Goal: Task Accomplishment & Management: Use online tool/utility

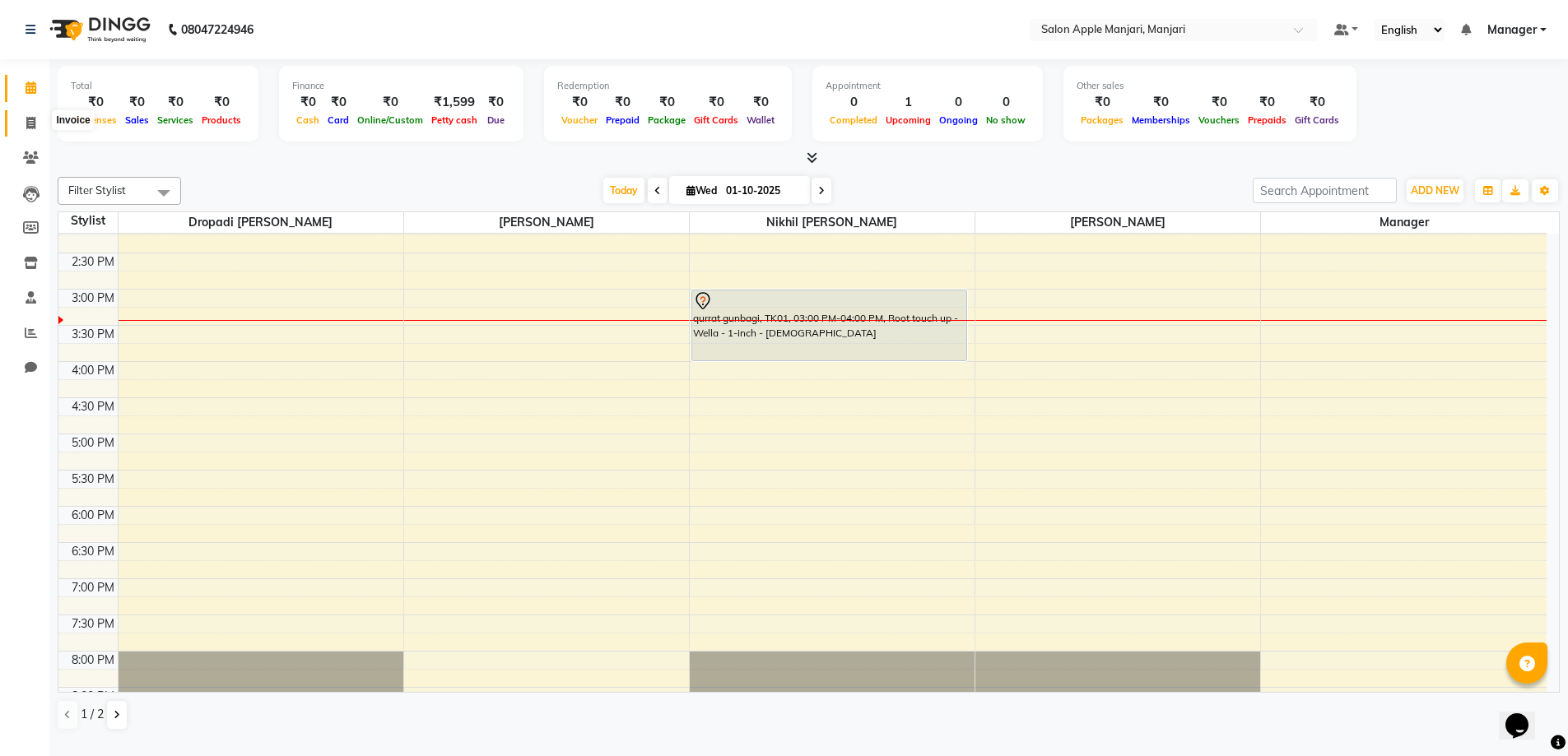
click at [26, 119] on icon at bounding box center [30, 123] width 9 height 13
select select "service"
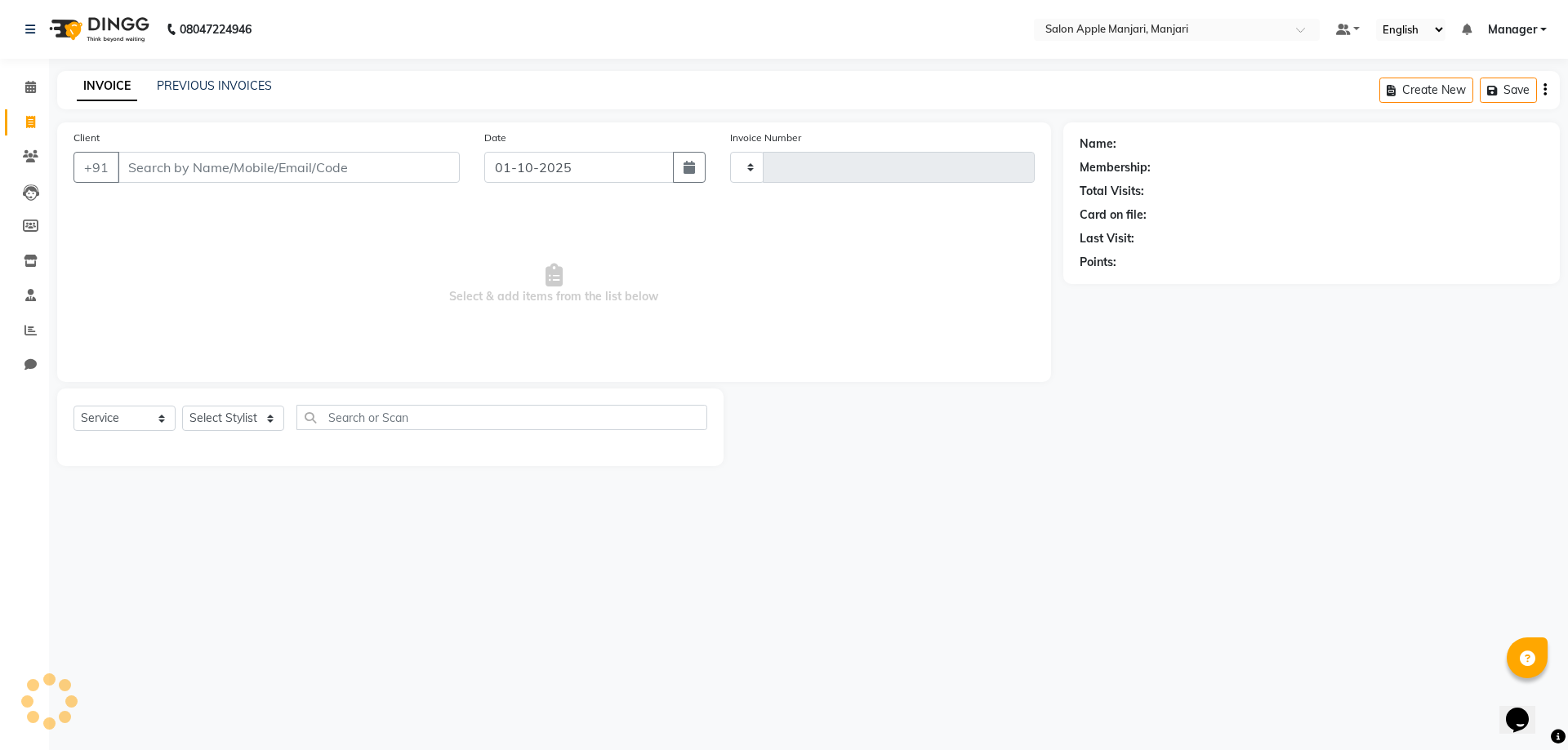
type input "0875"
select select "8088"
click at [175, 183] on input "Client" at bounding box center [289, 167] width 342 height 31
type input "s"
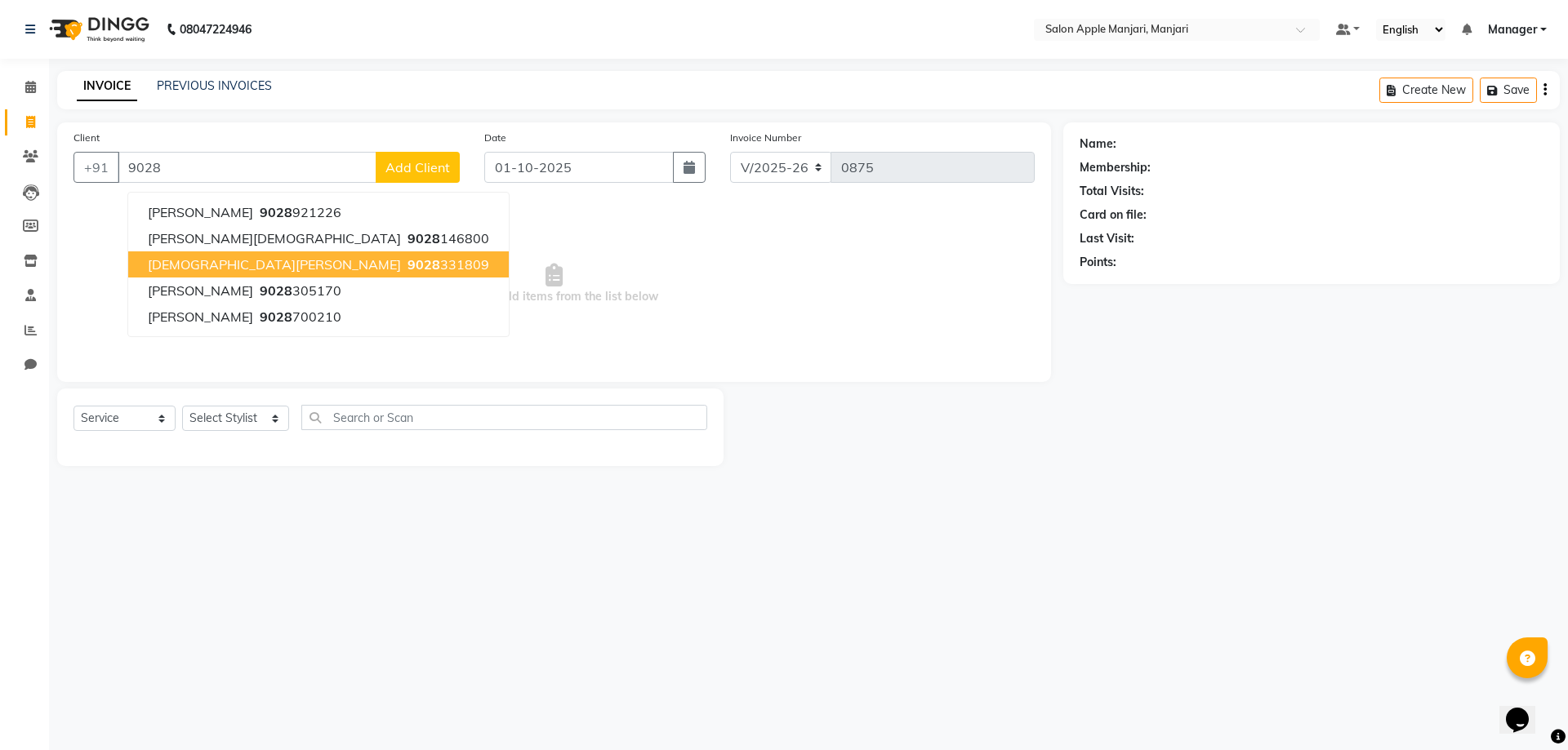
click at [224, 273] on span "[DEMOGRAPHIC_DATA][PERSON_NAME]" at bounding box center [274, 265] width 253 height 17
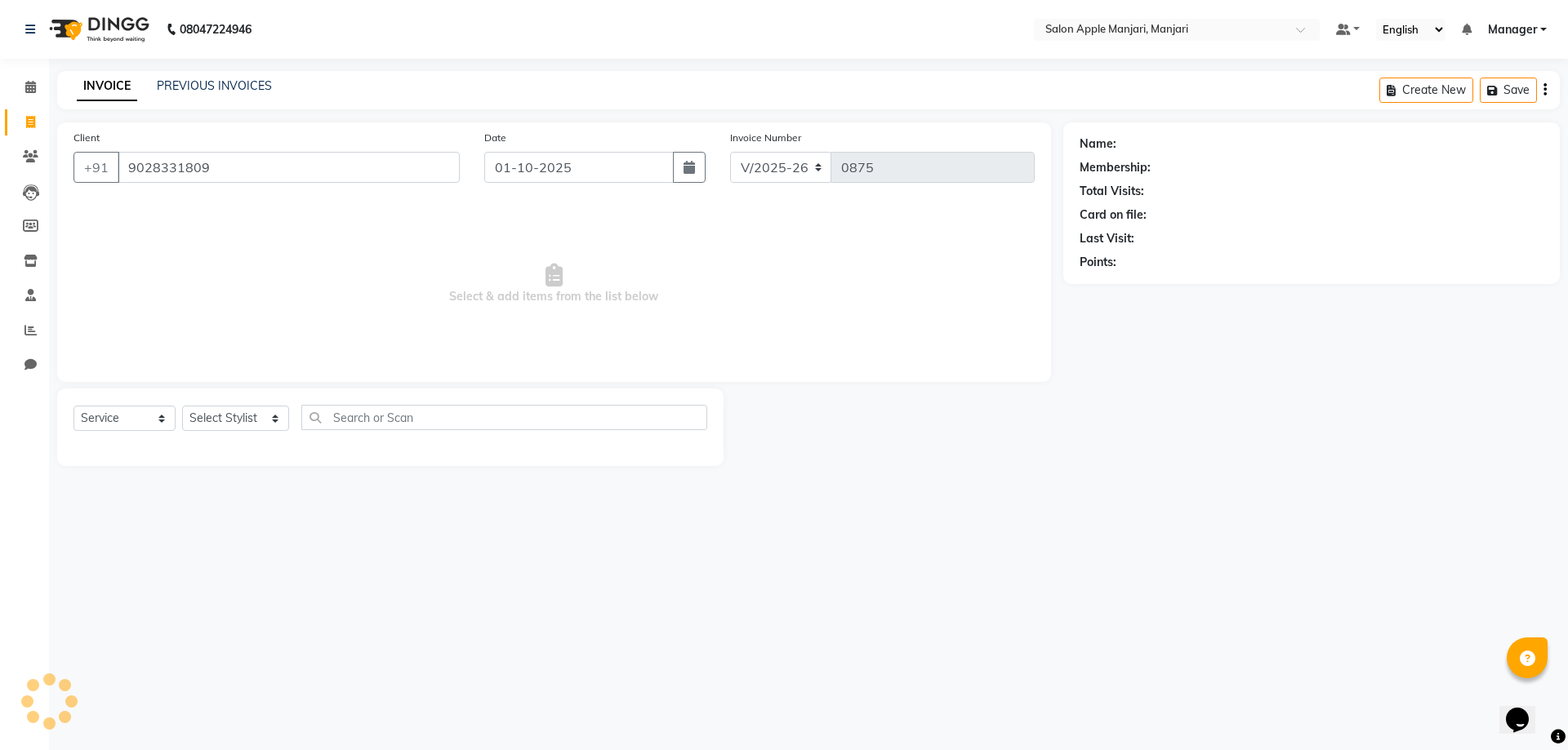
type input "9028331809"
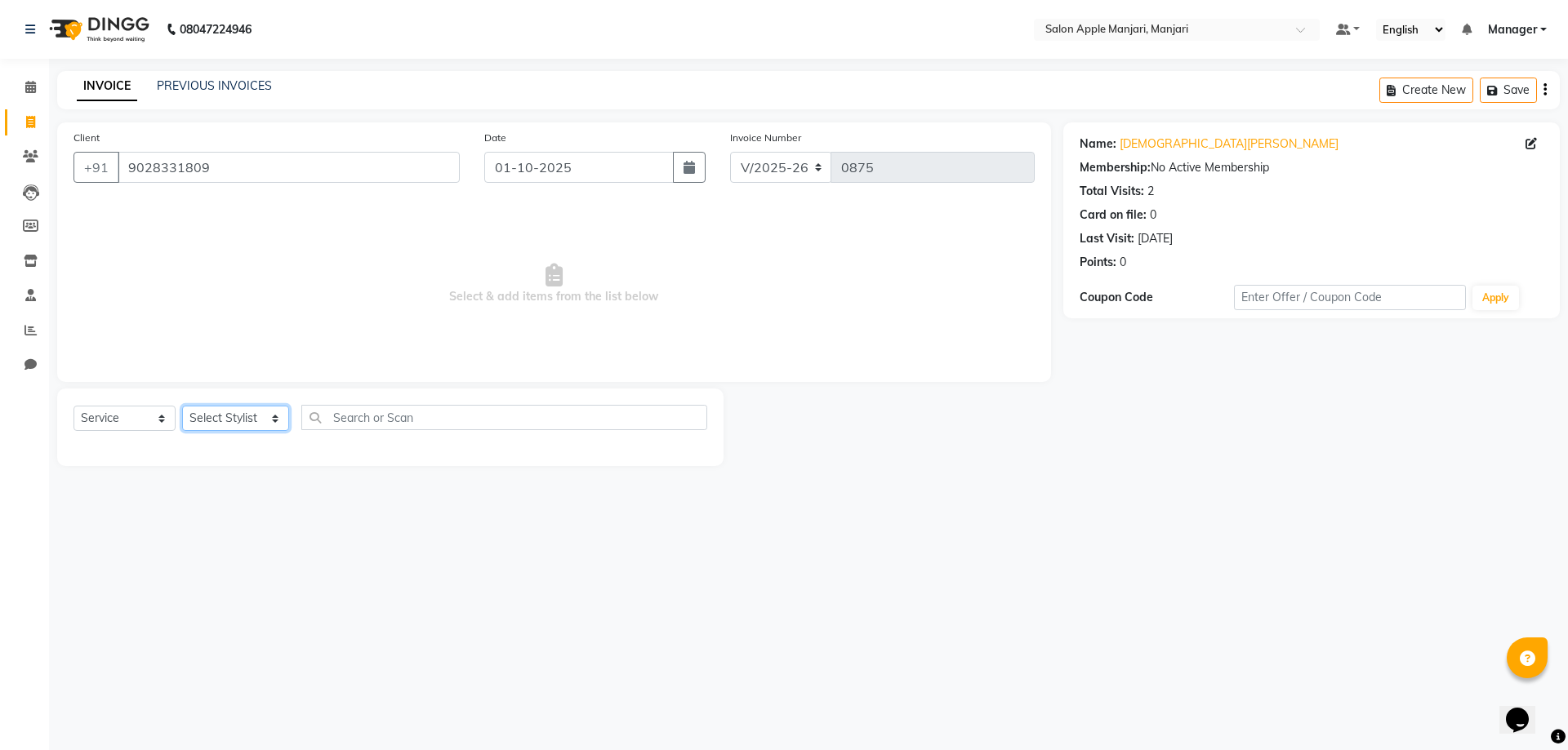
click at [224, 431] on select "Select Stylist [PERSON_NAME] [PERSON_NAME] [PERSON_NAME] Manager [PERSON_NAME] …" at bounding box center [236, 418] width 107 height 25
select select "85931"
click at [188, 431] on select "Select Stylist [PERSON_NAME] [PERSON_NAME] [PERSON_NAME] Manager [PERSON_NAME] …" at bounding box center [236, 418] width 107 height 25
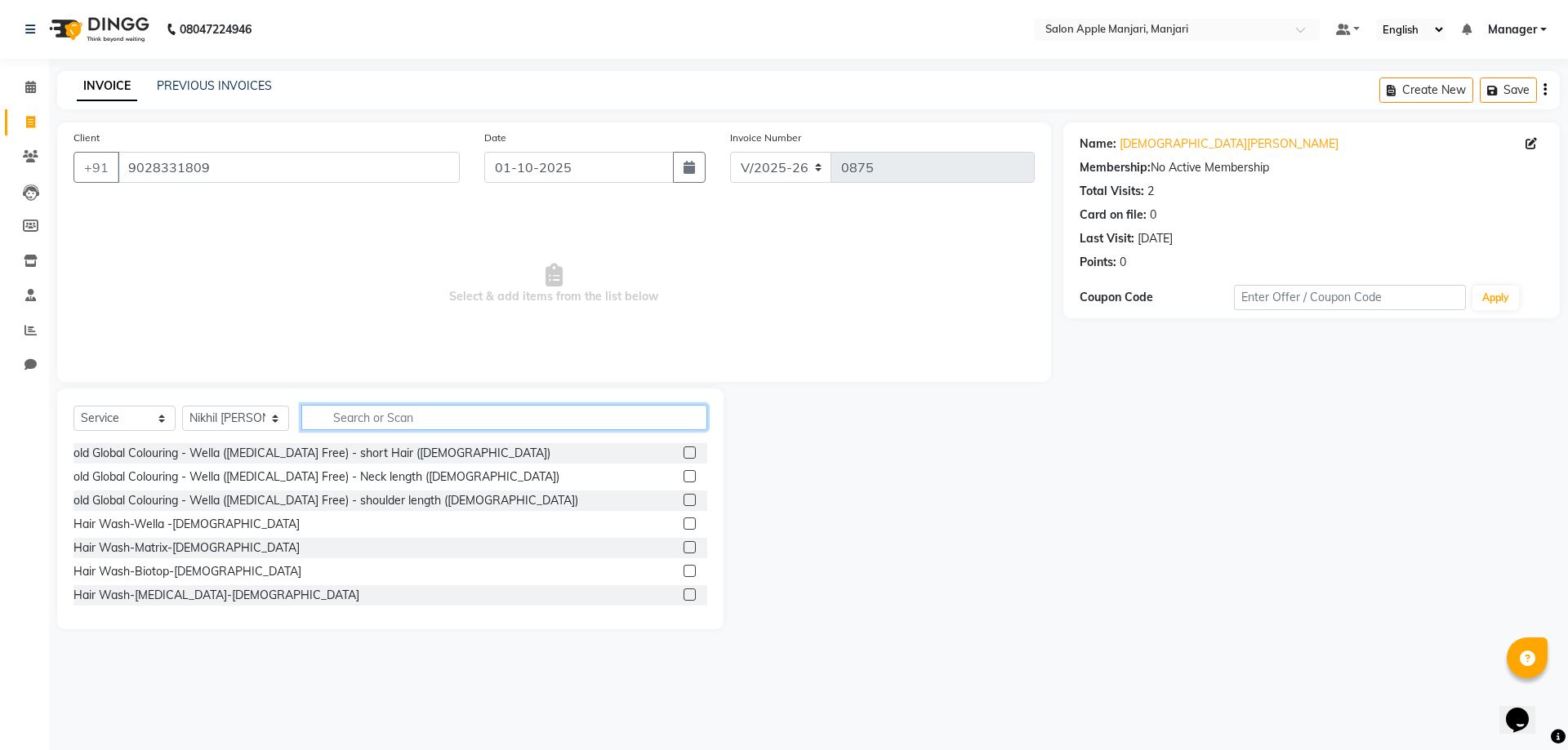
click at [410, 431] on input "text" at bounding box center [504, 417] width 406 height 25
type input "h"
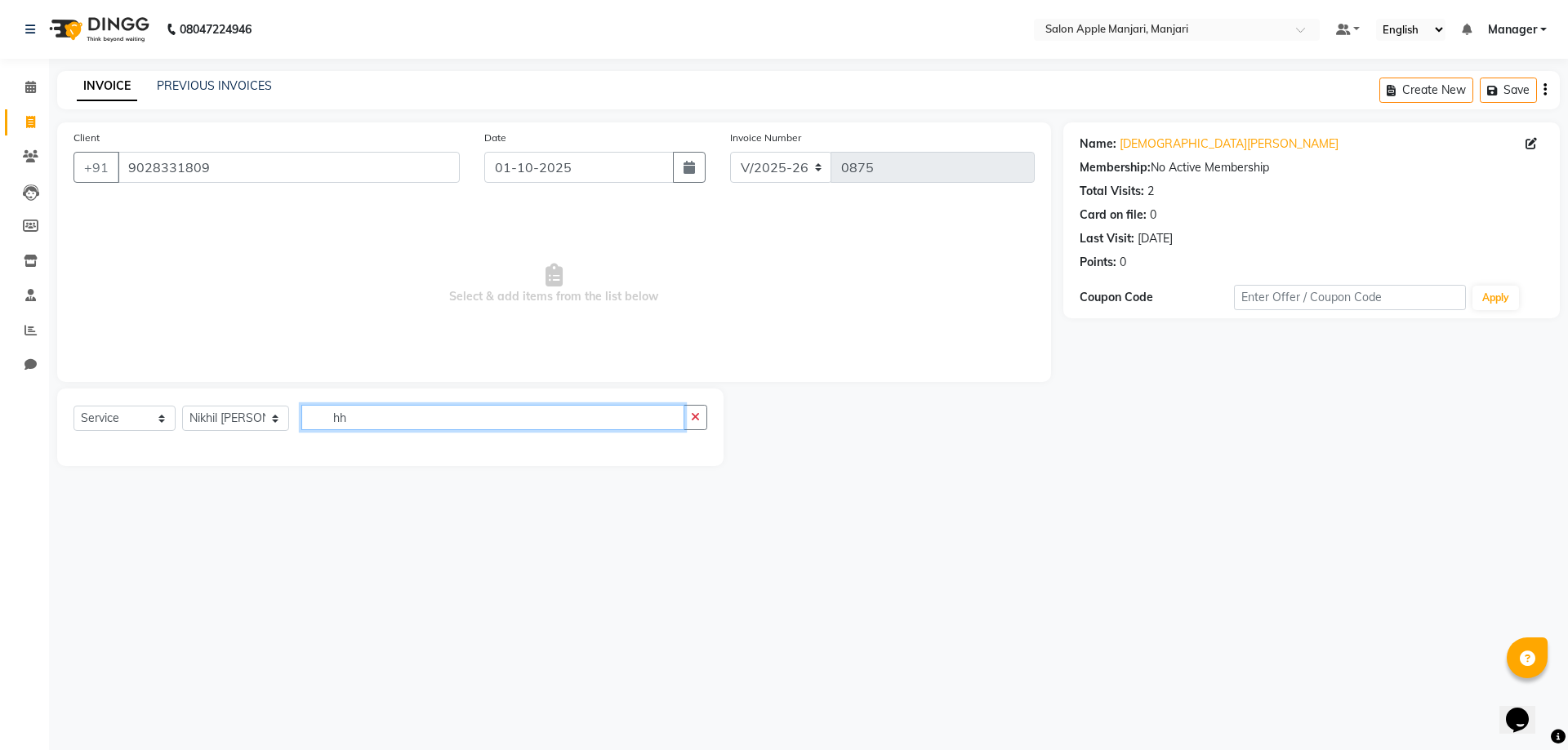
type input "h"
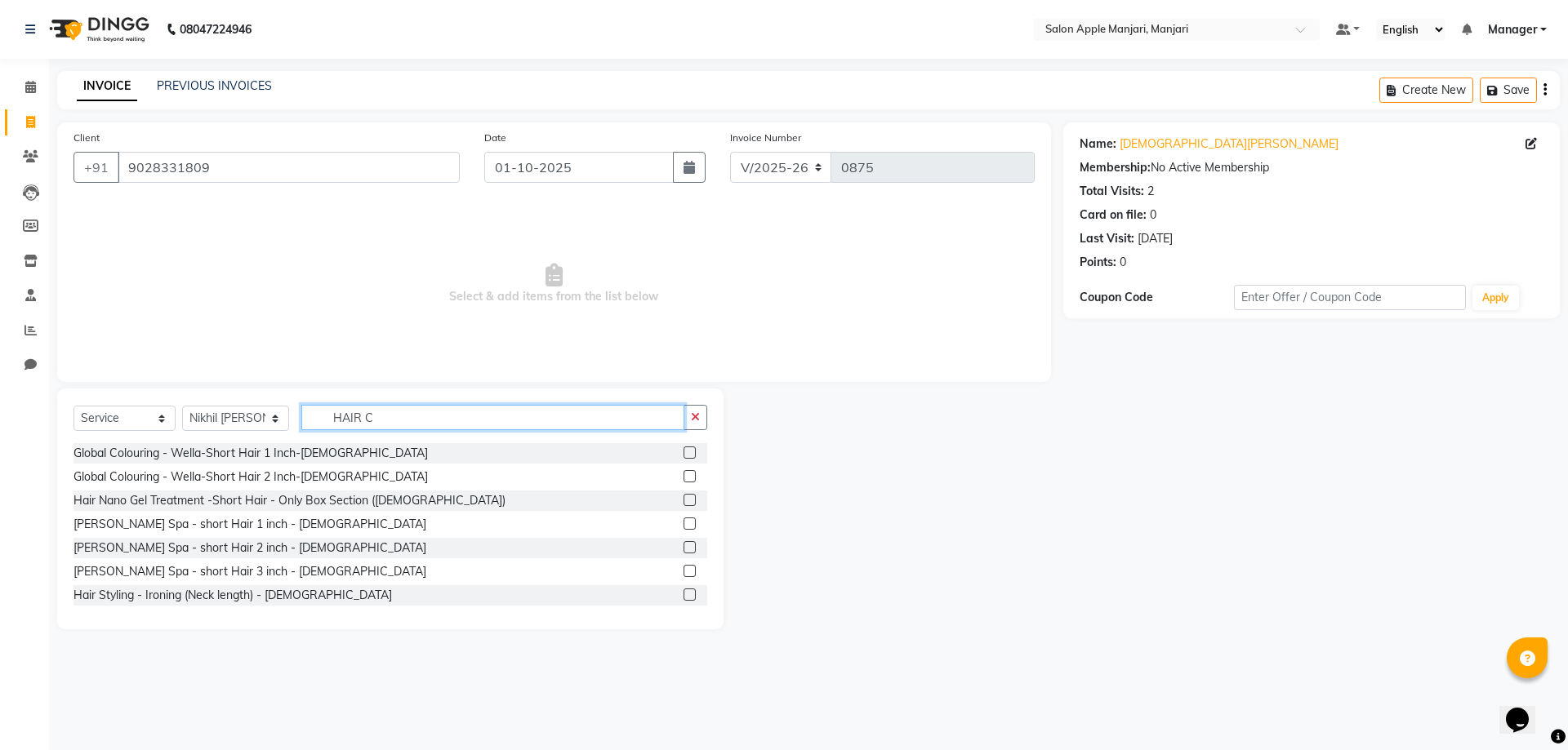
click at [440, 431] on input "HAIR C" at bounding box center [493, 417] width 384 height 25
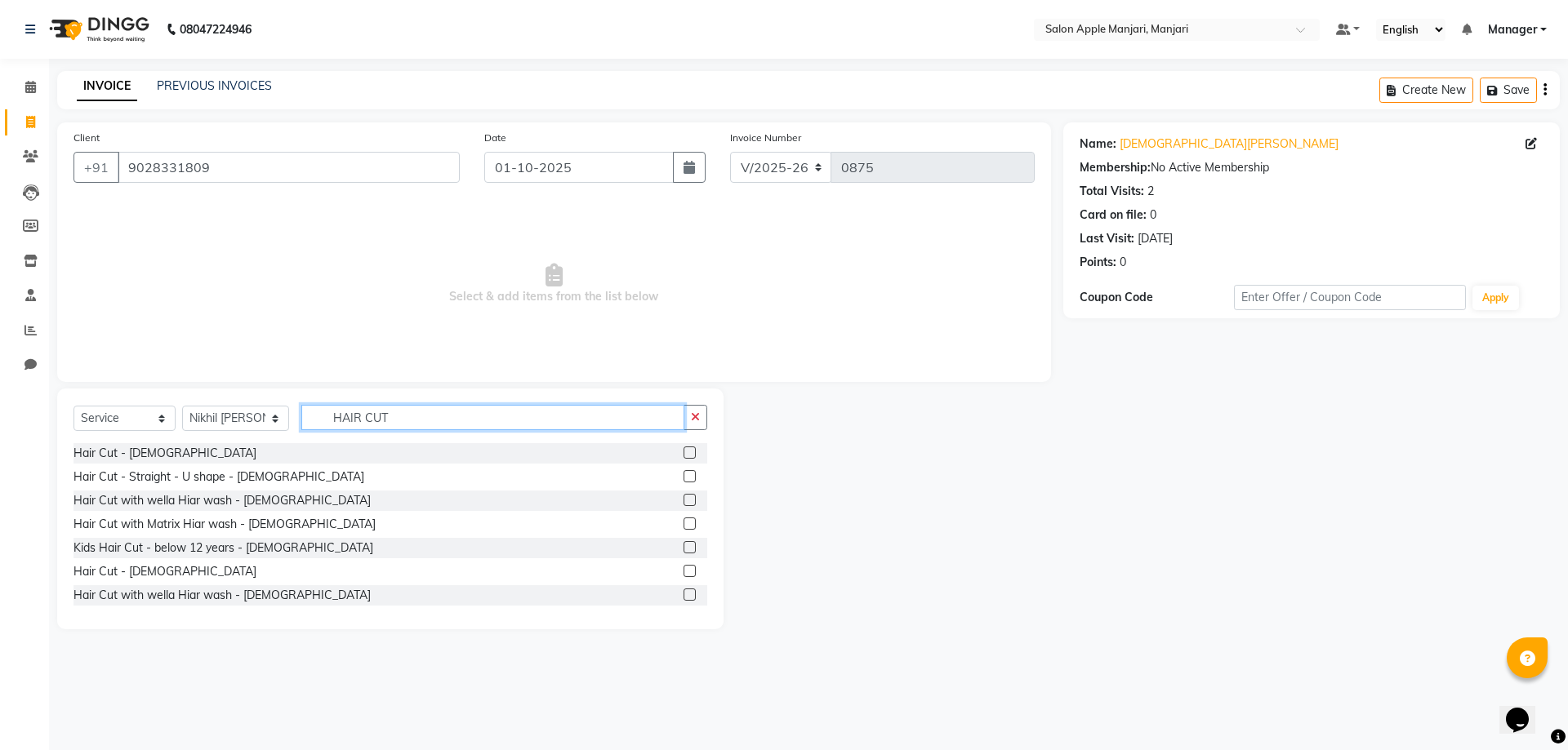
type input "HAIR CUT"
click at [683, 506] on label at bounding box center [689, 500] width 13 height 13
click at [683, 506] on input "checkbox" at bounding box center [688, 501] width 11 height 11
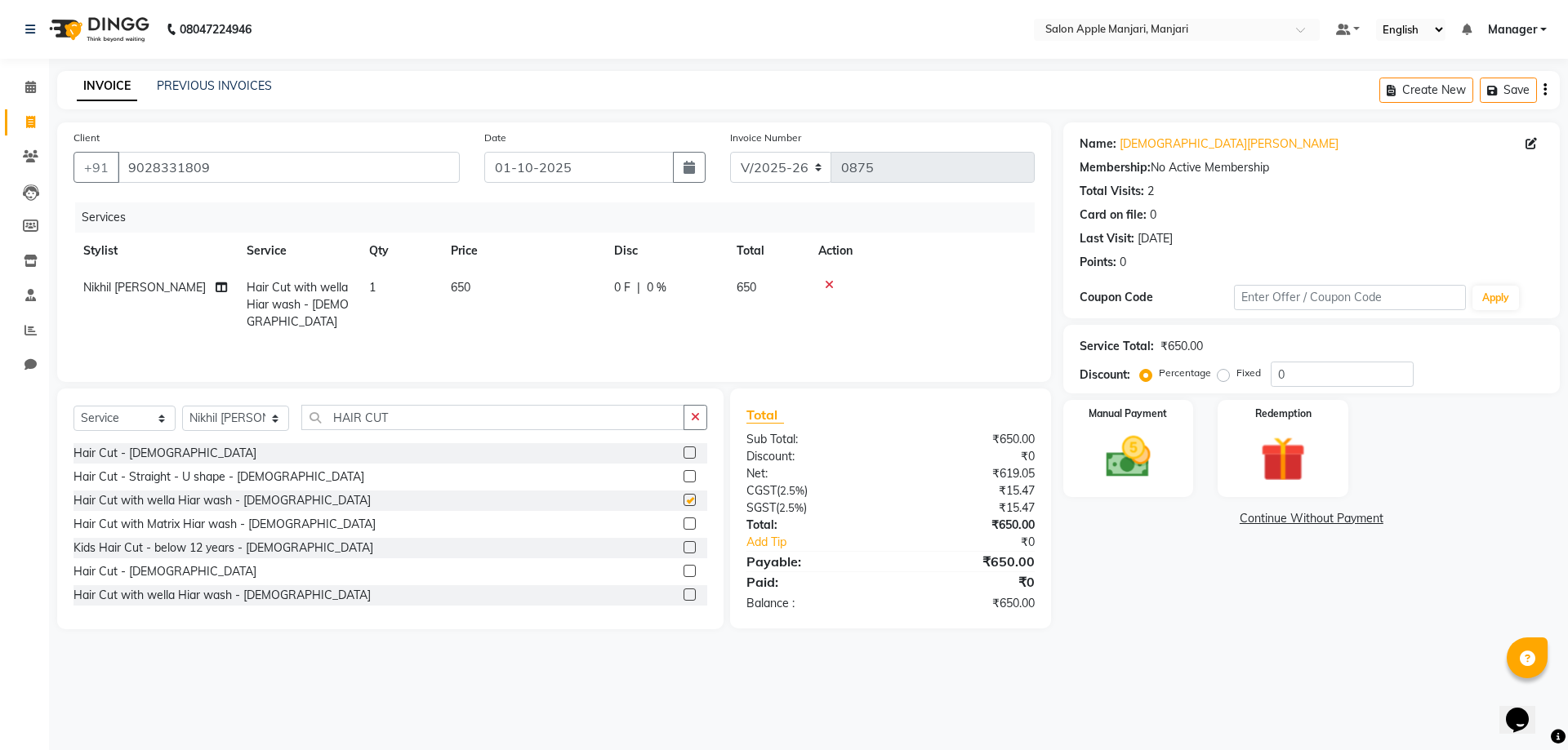
checkbox input "false"
click at [242, 431] on select "Select Stylist [PERSON_NAME] [PERSON_NAME] [PERSON_NAME] Manager [PERSON_NAME] …" at bounding box center [236, 418] width 107 height 25
select select "75414"
click at [188, 431] on select "Select Stylist [PERSON_NAME] [PERSON_NAME] [PERSON_NAME] Manager [PERSON_NAME] …" at bounding box center [236, 418] width 107 height 25
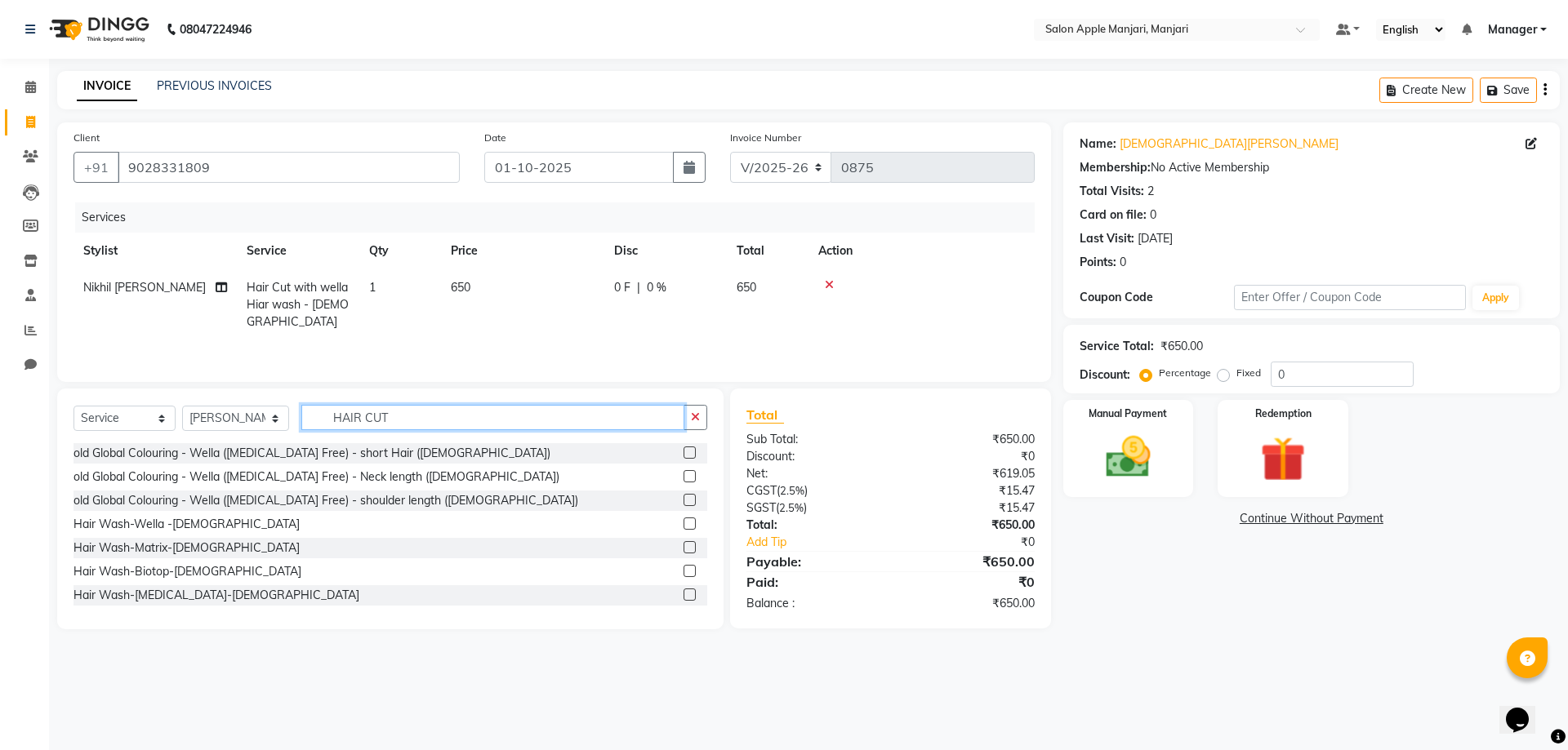
click at [480, 431] on input "HAIR CUT" at bounding box center [493, 417] width 384 height 25
type input "H"
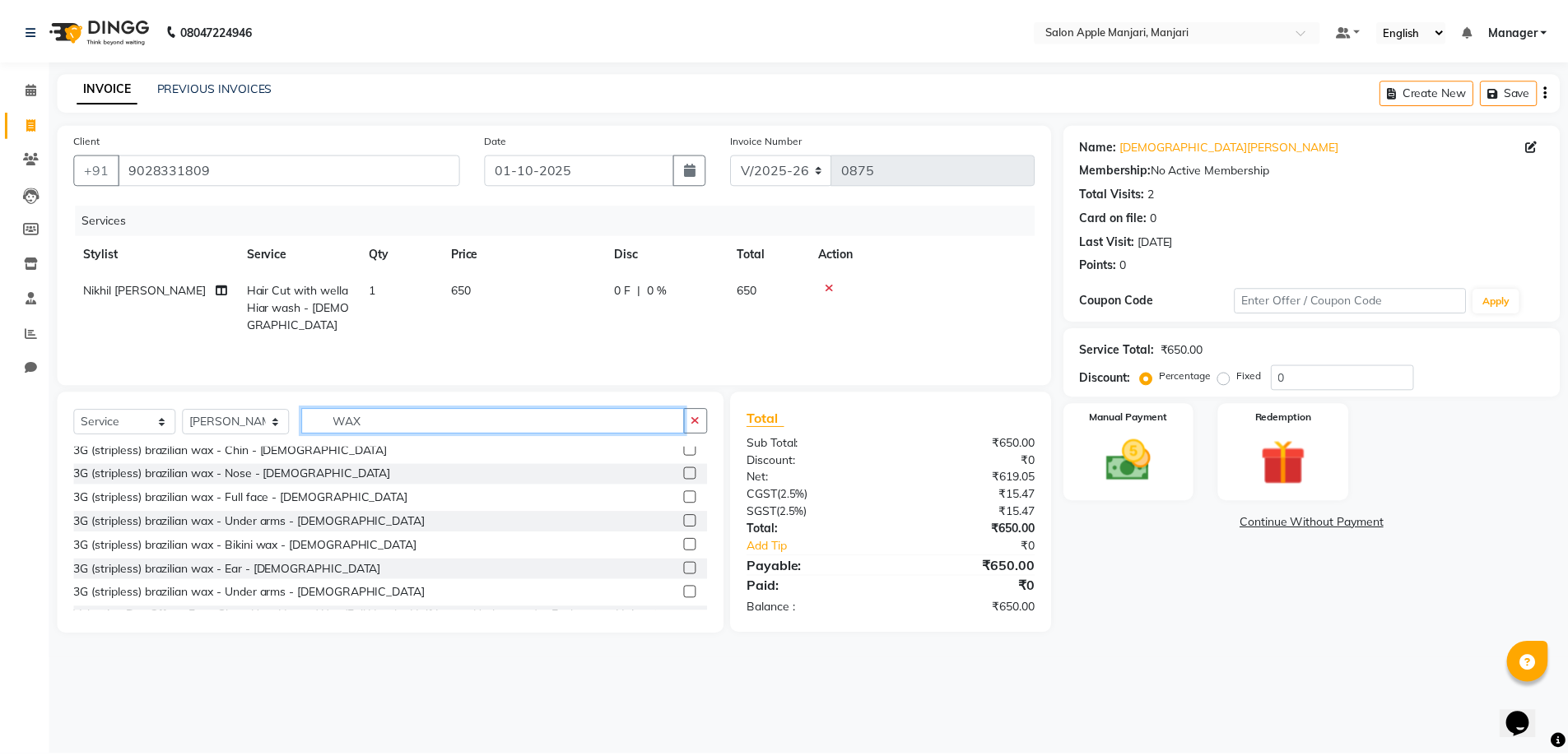
scroll to position [988, 0]
type input "WAX"
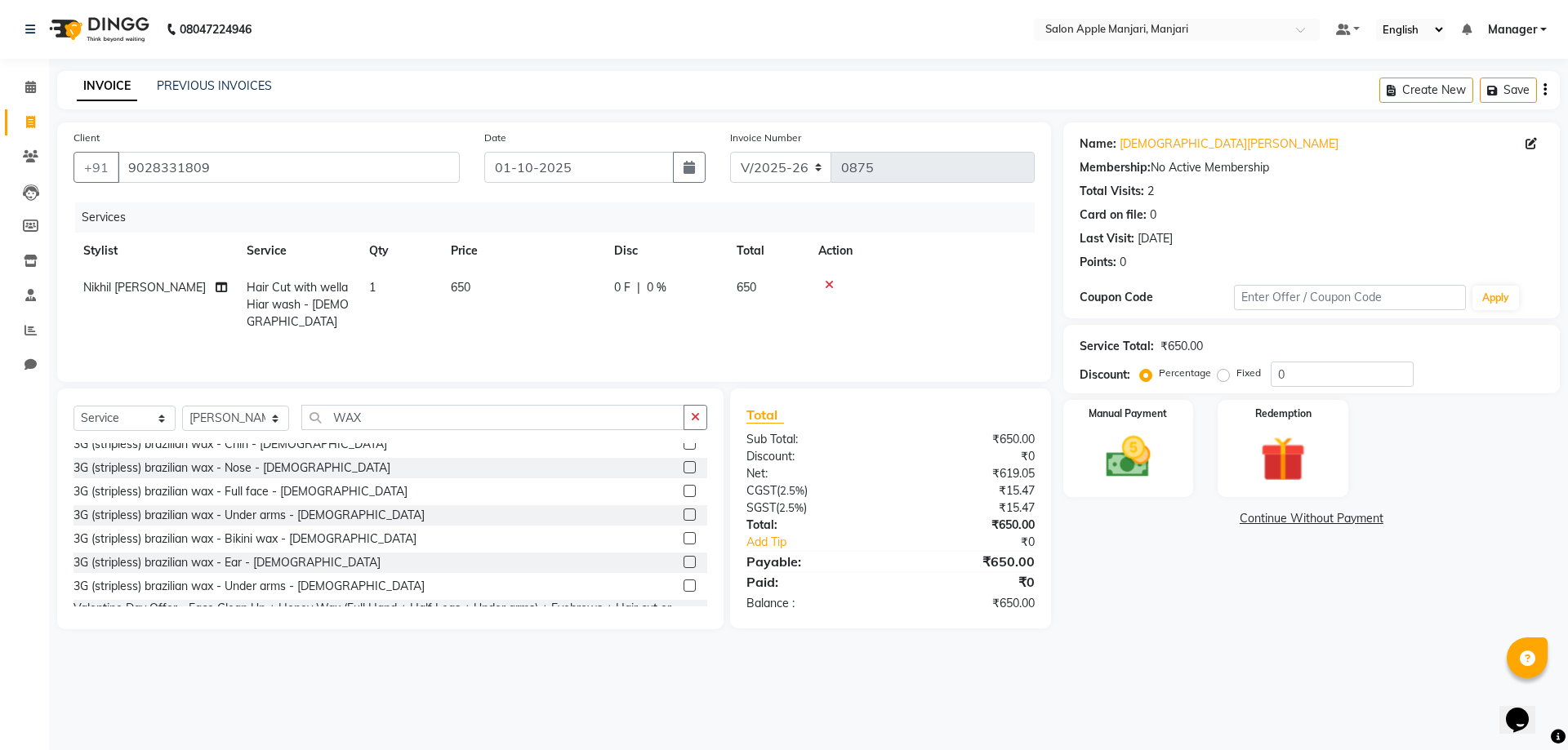
click at [683, 497] on label at bounding box center [689, 491] width 13 height 13
click at [683, 497] on input "checkbox" at bounding box center [688, 492] width 11 height 11
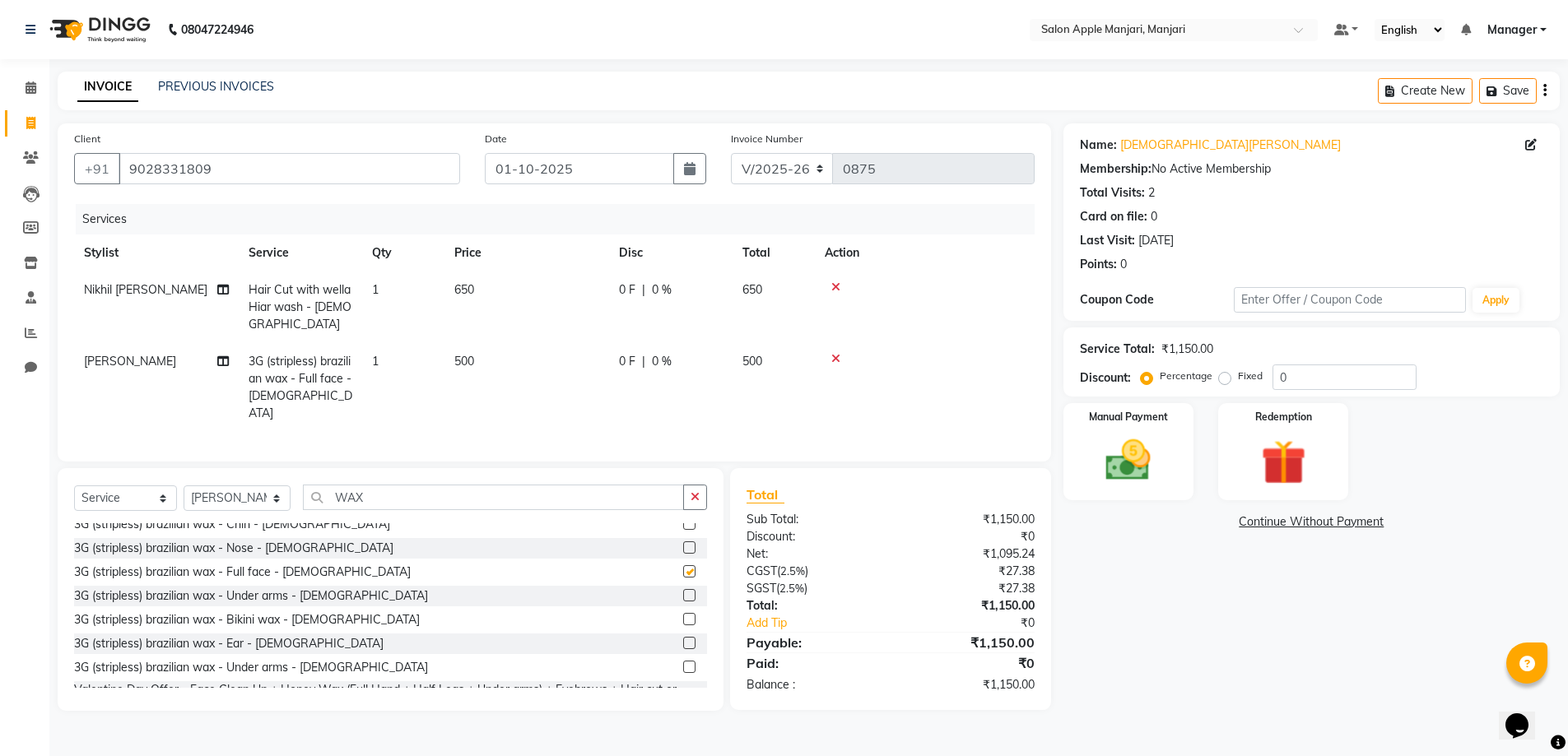
checkbox input "false"
click at [1121, 426] on div "Manual Payment" at bounding box center [1128, 452] width 136 height 101
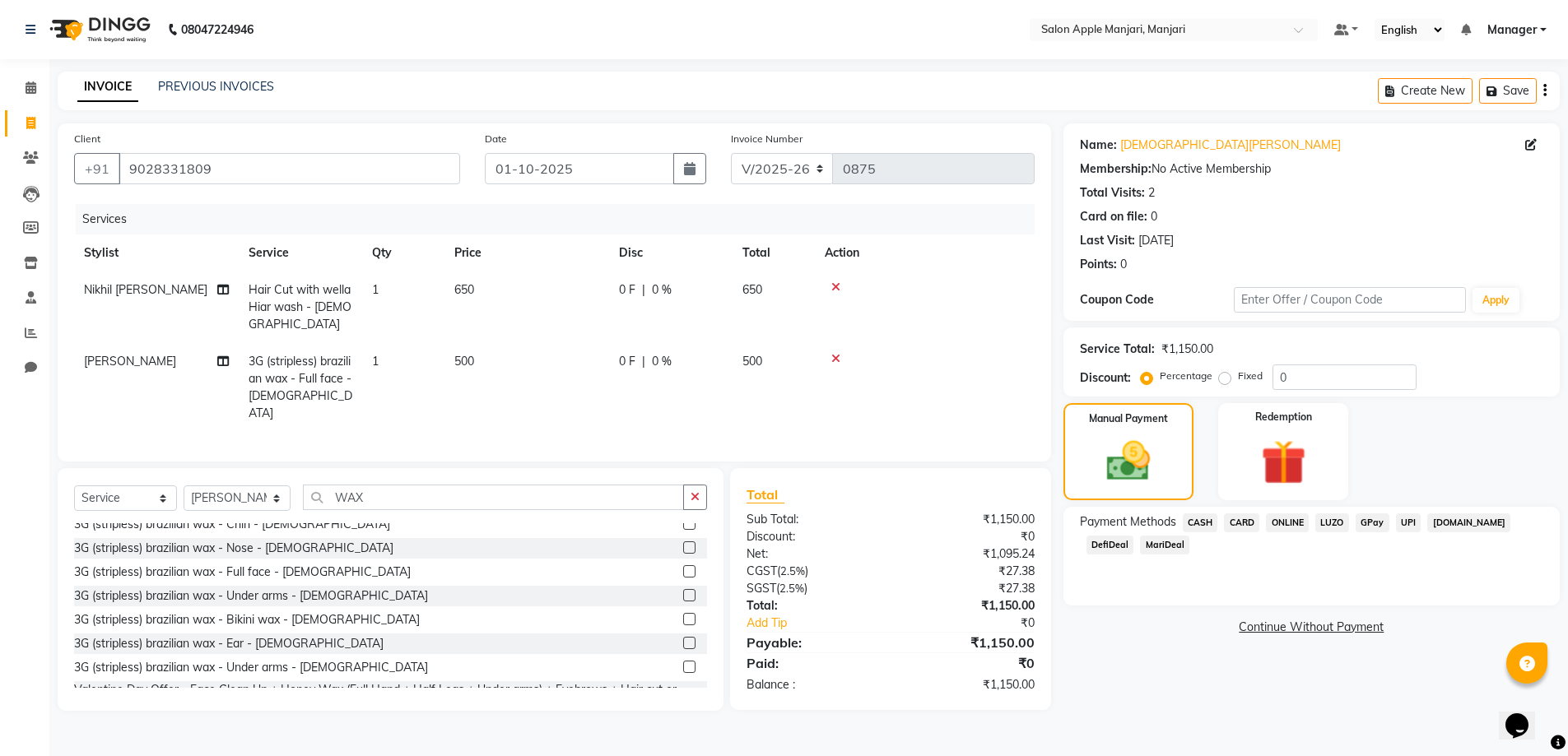
click at [1298, 517] on span "ONLINE" at bounding box center [1287, 523] width 43 height 19
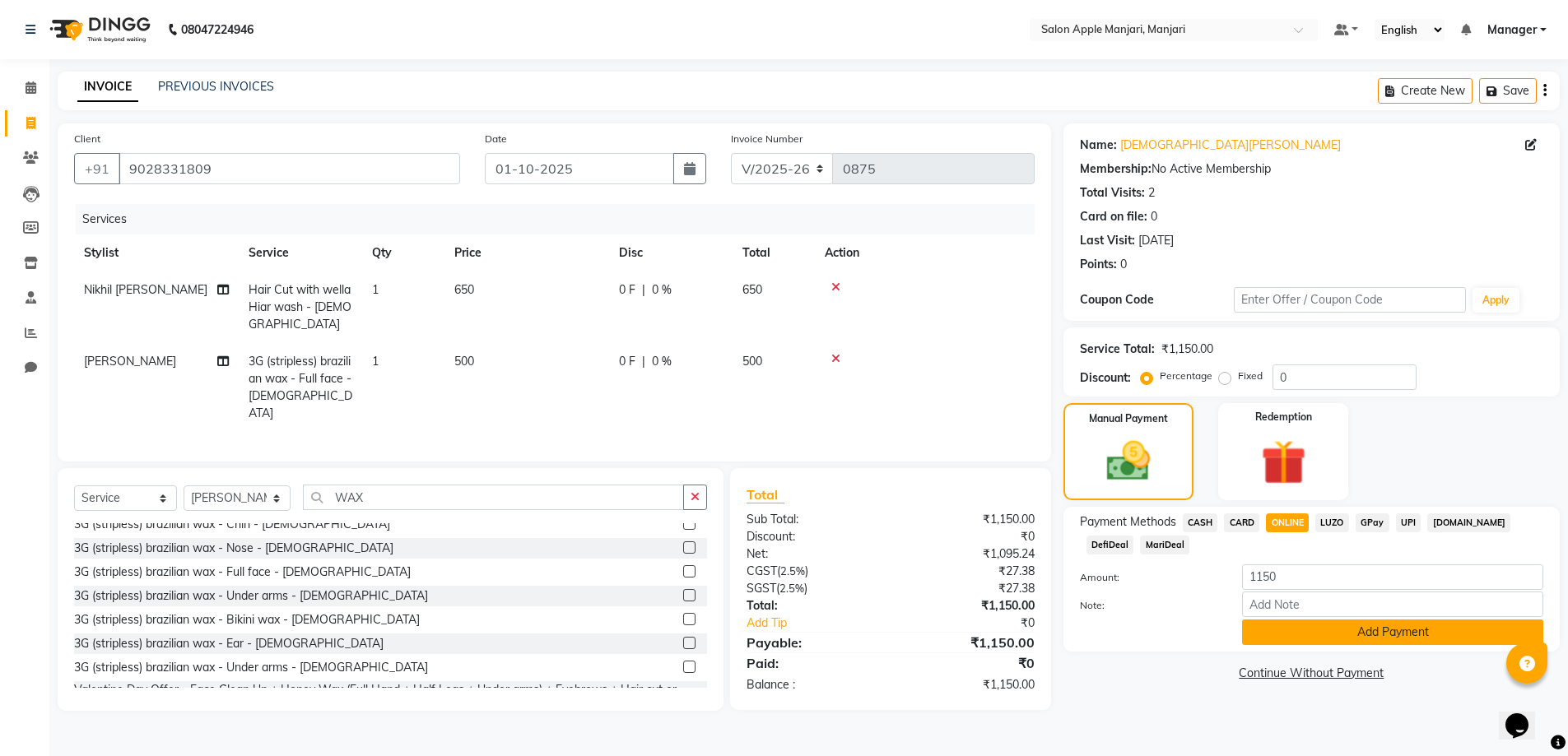
click at [1348, 643] on button "Add Payment" at bounding box center [1392, 632] width 301 height 25
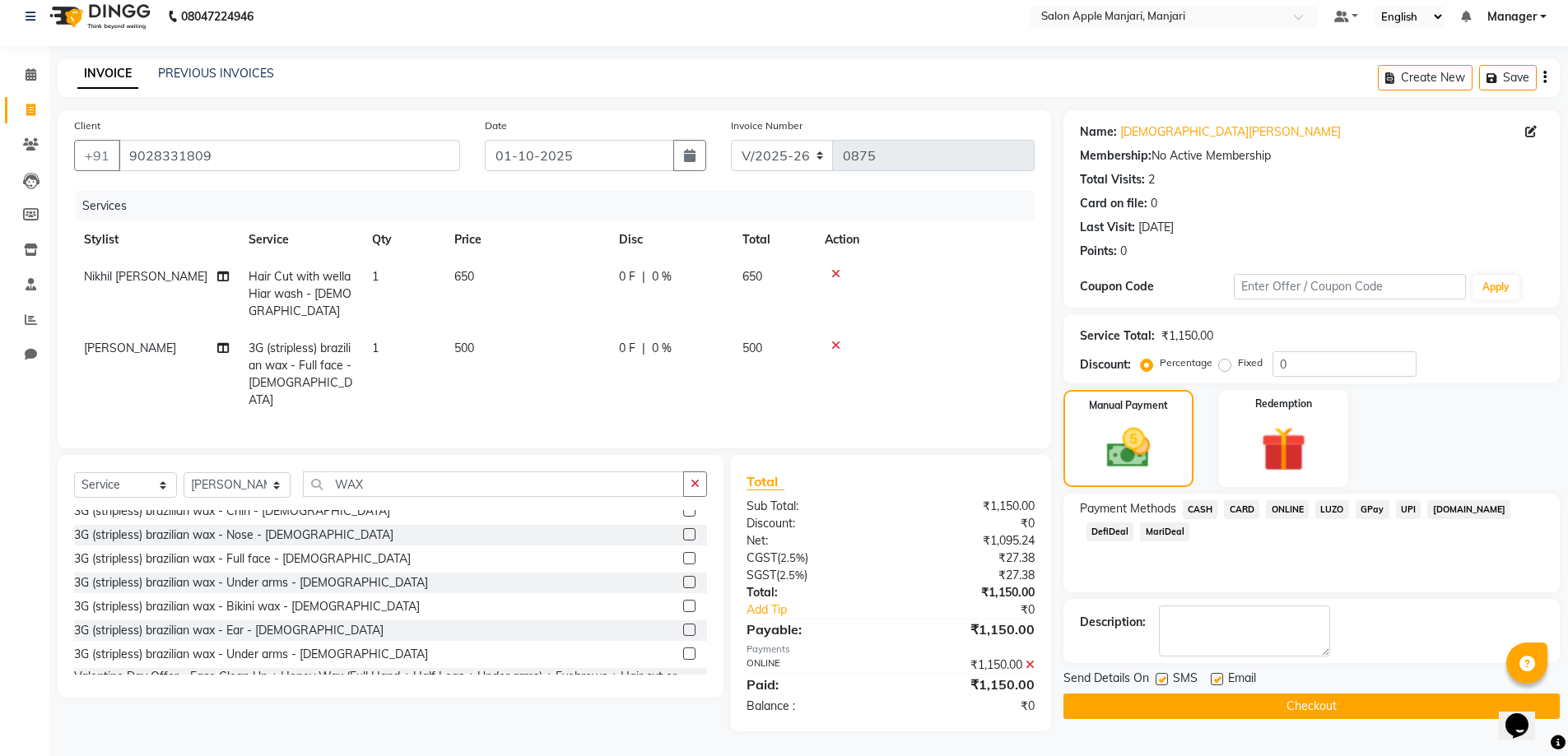
click at [1285, 719] on button "Checkout" at bounding box center [1311, 706] width 497 height 25
